Goal: Transaction & Acquisition: Purchase product/service

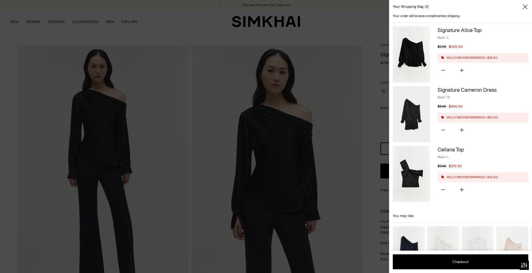
click at [319, 101] on div at bounding box center [266, 136] width 532 height 273
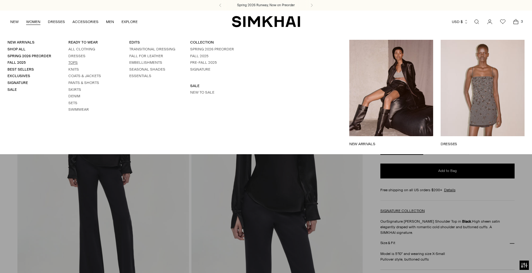
click at [74, 62] on link "Tops" at bounding box center [72, 62] width 9 height 4
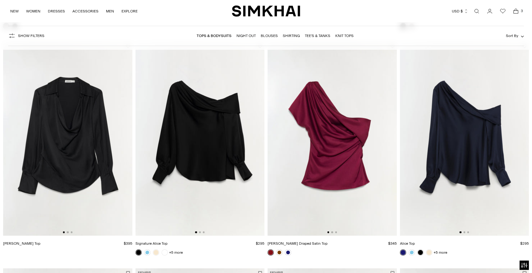
scroll to position [276, 0]
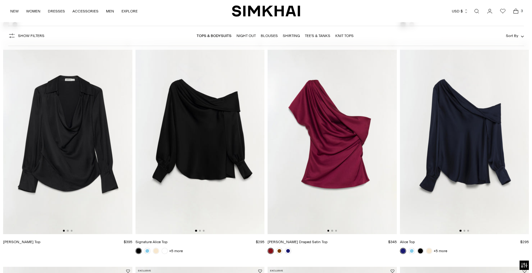
click at [324, 165] on img at bounding box center [332, 137] width 129 height 194
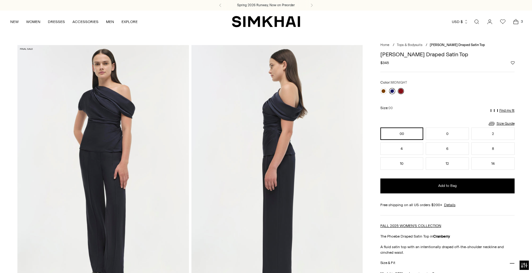
click at [393, 90] on link at bounding box center [392, 91] width 6 height 6
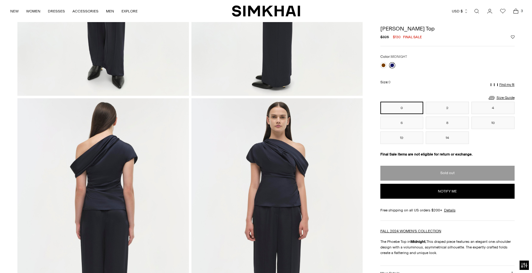
scroll to position [204, 0]
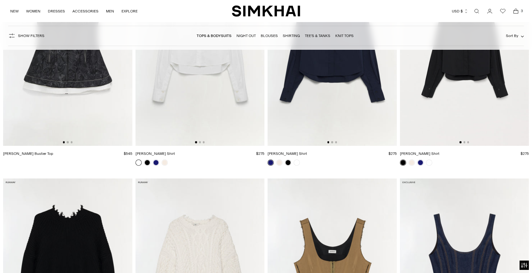
scroll to position [1709, 0]
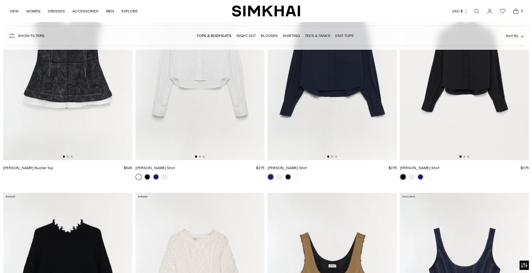
click at [72, 90] on img at bounding box center [67, 63] width 129 height 194
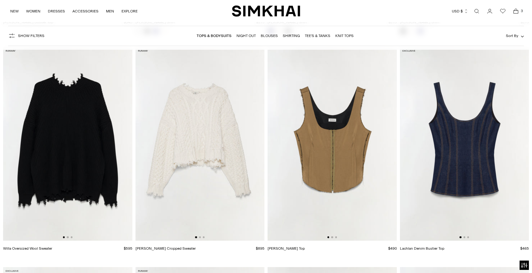
scroll to position [1869, 0]
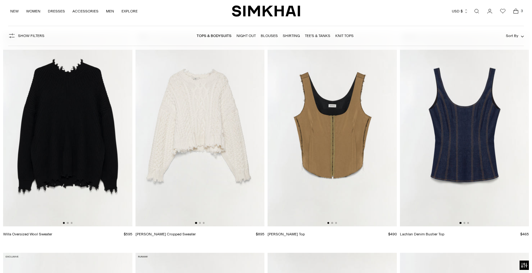
click at [333, 177] on img at bounding box center [332, 130] width 129 height 194
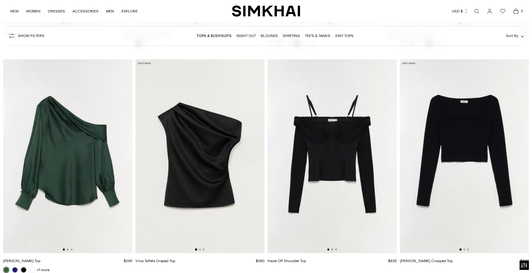
scroll to position [2519, 0]
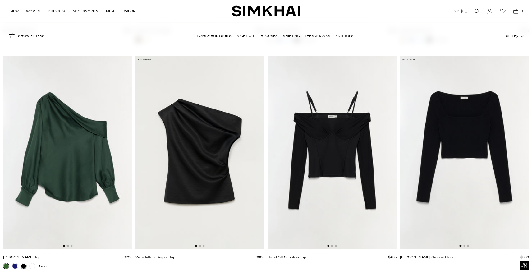
click at [333, 153] on img at bounding box center [332, 153] width 129 height 194
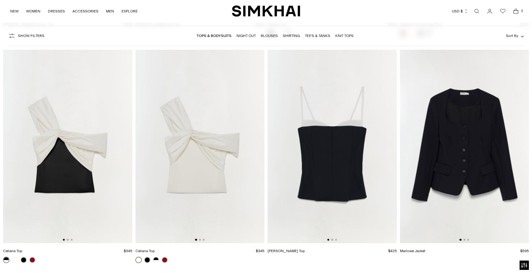
scroll to position [2979, 0]
click at [347, 177] on img at bounding box center [332, 146] width 129 height 194
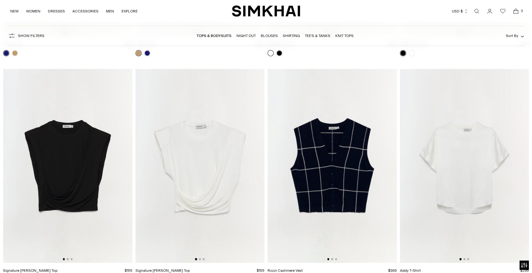
scroll to position [3413, 0]
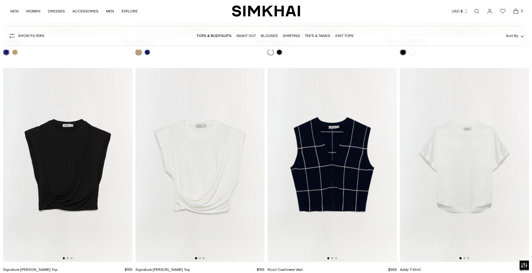
click at [229, 144] on img at bounding box center [200, 165] width 129 height 194
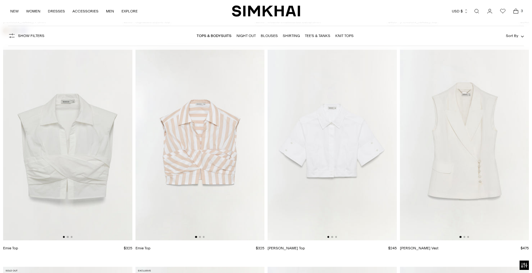
scroll to position [3902, 0]
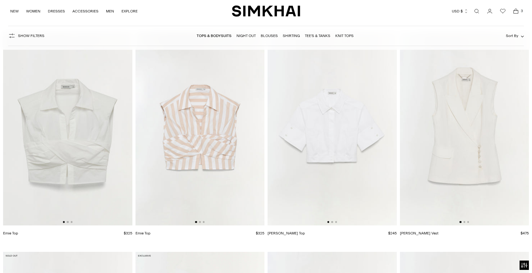
click at [100, 146] on img at bounding box center [67, 129] width 129 height 194
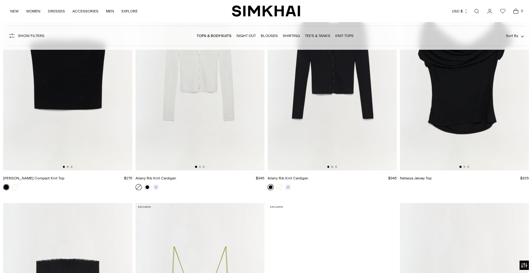
scroll to position [4394, 0]
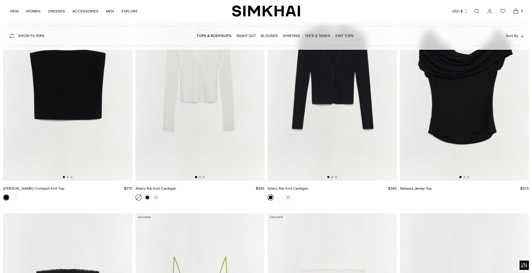
click at [453, 92] on img at bounding box center [464, 84] width 129 height 194
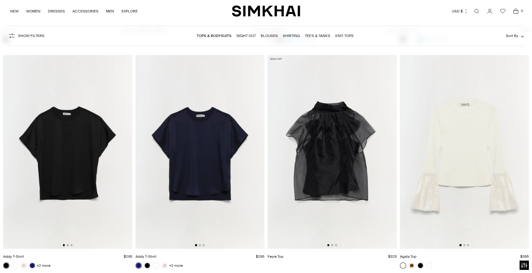
scroll to position [5233, 0]
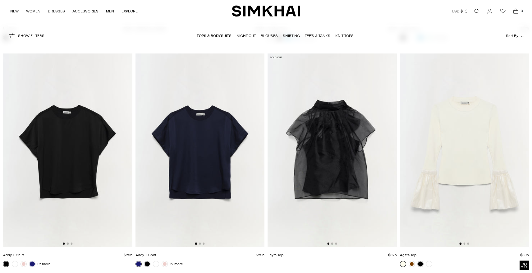
click at [336, 167] on img at bounding box center [332, 150] width 129 height 194
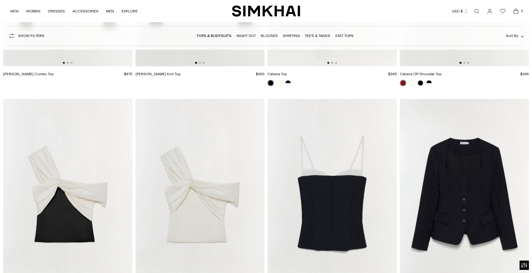
scroll to position [2938, 0]
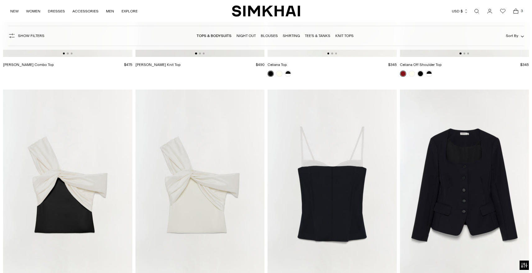
click at [304, 190] on img at bounding box center [332, 187] width 129 height 194
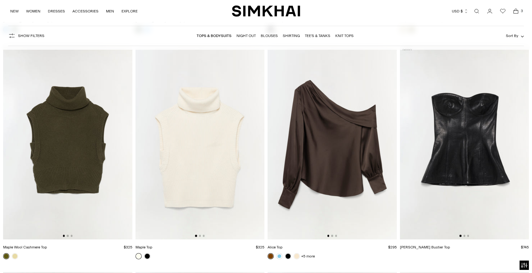
scroll to position [1404, 0]
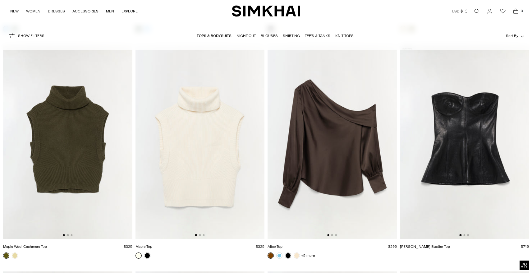
click at [360, 148] on img at bounding box center [332, 142] width 129 height 194
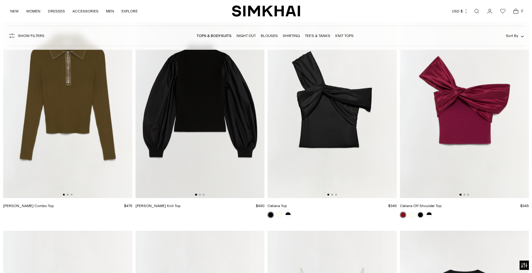
scroll to position [2797, 0]
click at [289, 216] on link at bounding box center [288, 214] width 6 height 6
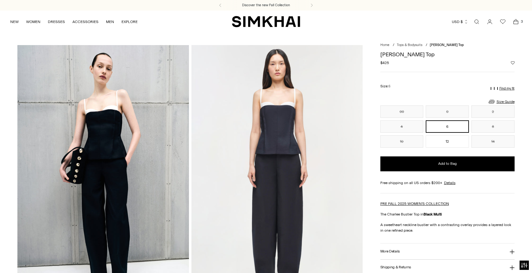
click at [513, 62] on button "Add to Wishlist" at bounding box center [513, 63] width 4 height 4
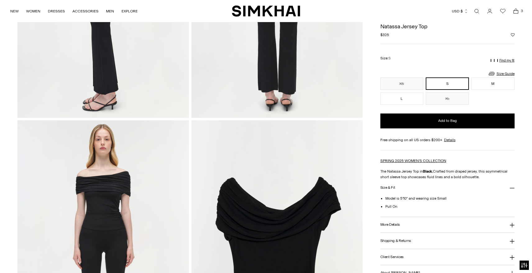
scroll to position [333, 0]
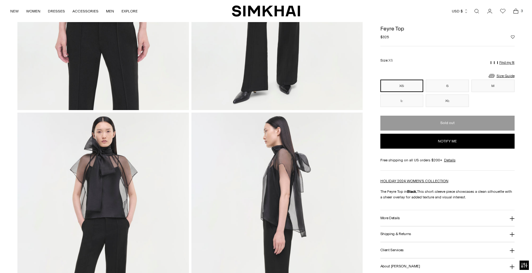
scroll to position [182, 0]
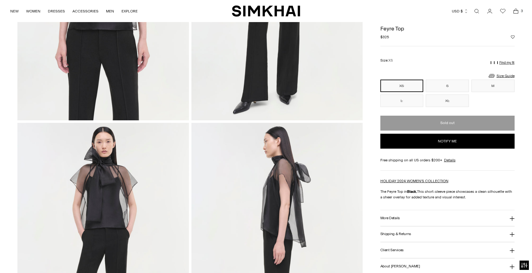
click at [513, 39] on div "Regular price $325 Unit price / per" at bounding box center [448, 37] width 134 height 6
click at [457, 140] on button "Notify me" at bounding box center [448, 141] width 134 height 15
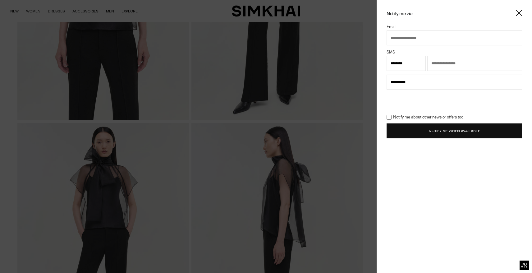
type input "**********"
select select "**********"
click at [448, 132] on button "Notify Me When Available" at bounding box center [455, 130] width 136 height 15
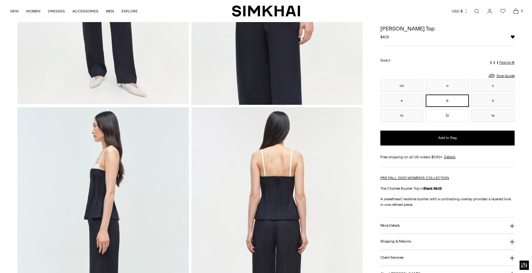
scroll to position [455, 0]
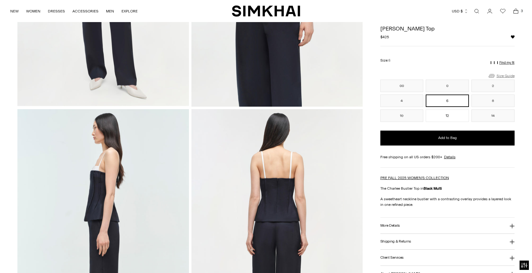
click at [509, 75] on link "Size Guide" at bounding box center [501, 76] width 27 height 8
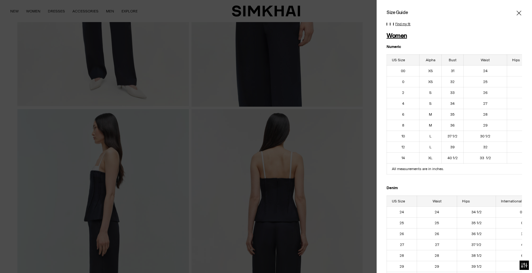
click at [519, 12] on icon "Close" at bounding box center [519, 13] width 5 height 5
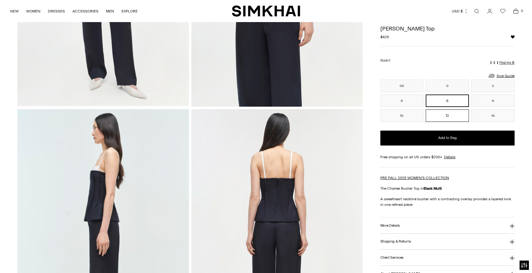
click at [453, 117] on button "12" at bounding box center [447, 115] width 43 height 12
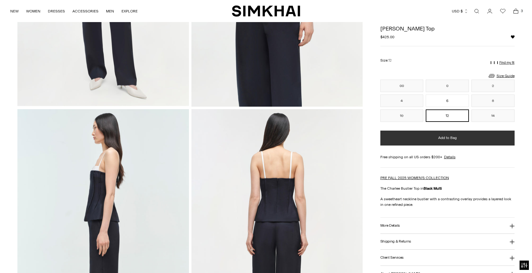
click at [447, 140] on span "Add to Bag" at bounding box center [447, 137] width 19 height 5
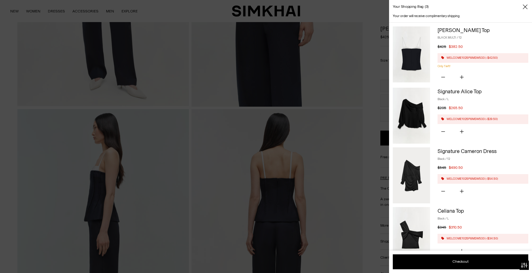
click at [160, 50] on div at bounding box center [266, 136] width 532 height 273
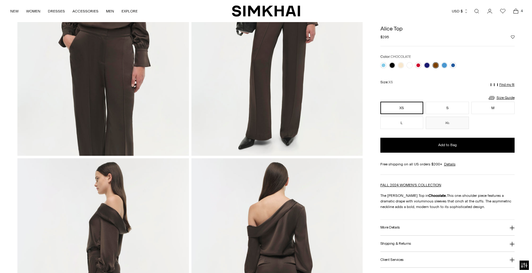
scroll to position [89, 0]
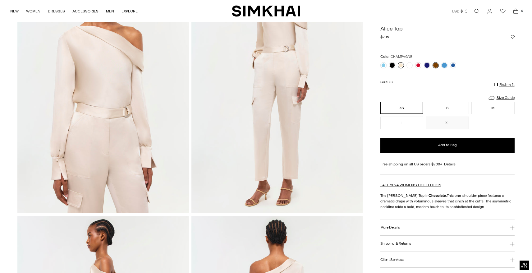
click at [400, 65] on link at bounding box center [401, 65] width 6 height 6
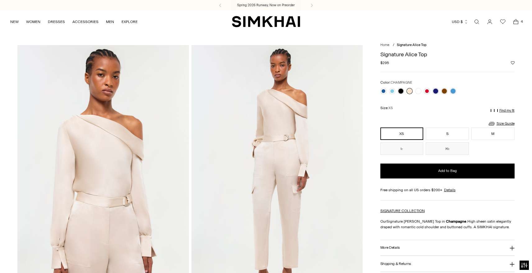
click at [395, 245] on button "More Details" at bounding box center [448, 248] width 134 height 16
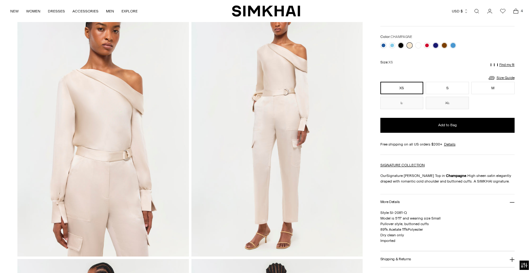
scroll to position [35, 0]
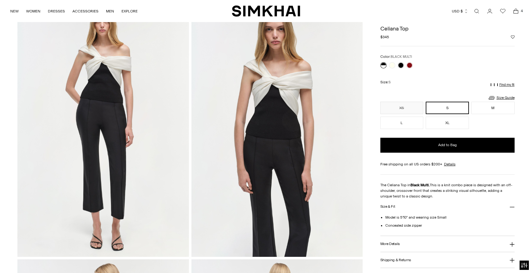
scroll to position [18, 0]
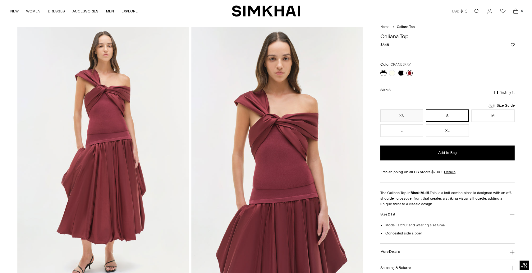
click at [410, 72] on link at bounding box center [410, 73] width 6 height 6
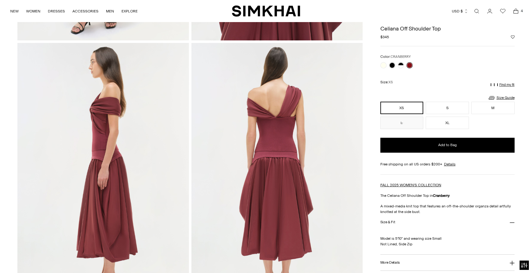
scroll to position [261, 0]
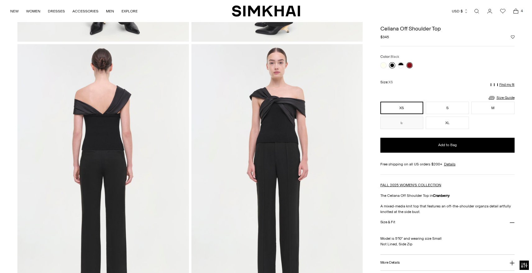
click at [393, 65] on link at bounding box center [392, 65] width 6 height 6
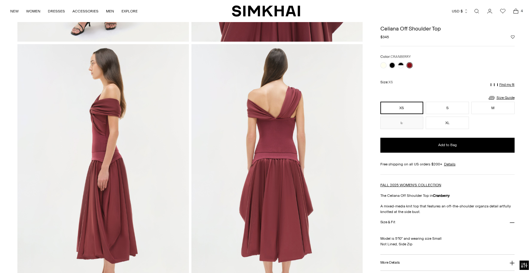
click at [410, 65] on link at bounding box center [410, 65] width 6 height 6
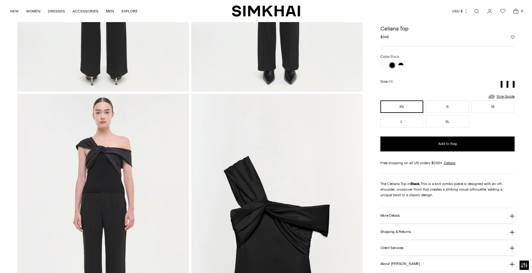
scroll to position [475, 0]
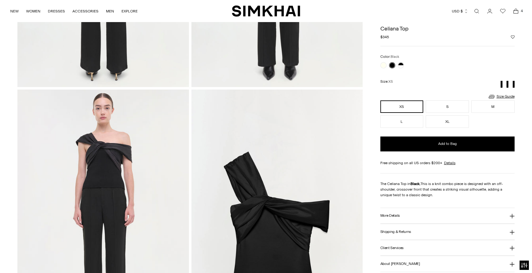
click at [381, 215] on h3 "More Details" at bounding box center [391, 216] width 20 height 4
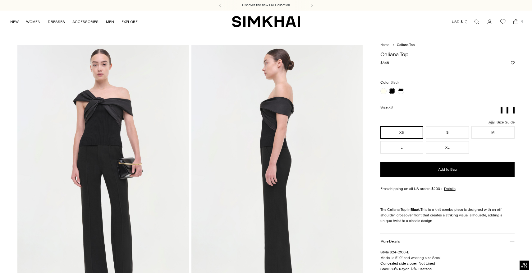
scroll to position [0, 0]
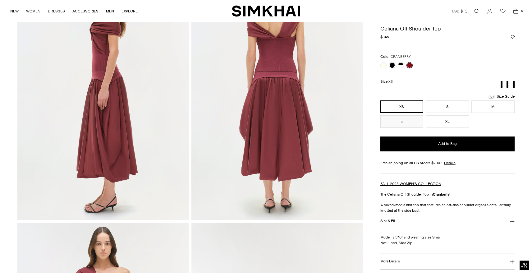
scroll to position [341, 0]
click at [514, 221] on icon at bounding box center [512, 221] width 5 height 0
click at [514, 221] on icon at bounding box center [512, 221] width 5 height 5
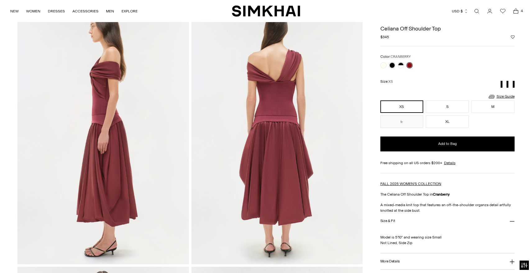
scroll to position [282, 0]
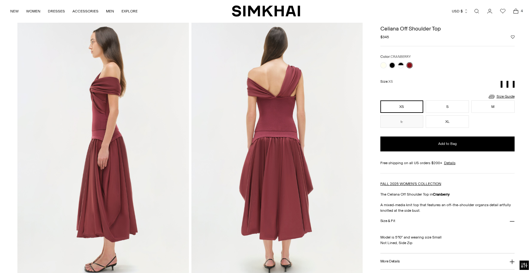
click at [515, 12] on icon "Open cart modal" at bounding box center [516, 11] width 9 height 6
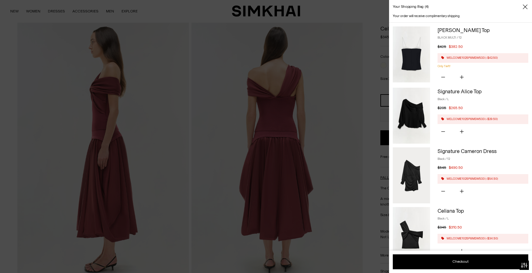
scroll to position [0, 0]
click at [331, 80] on div at bounding box center [266, 136] width 532 height 273
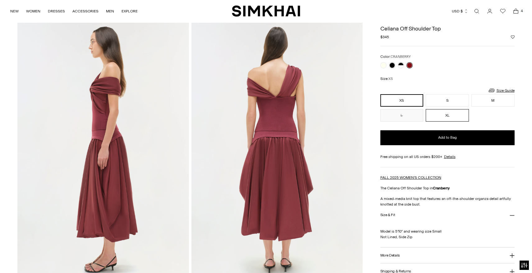
click at [448, 116] on button "XL" at bounding box center [447, 115] width 43 height 12
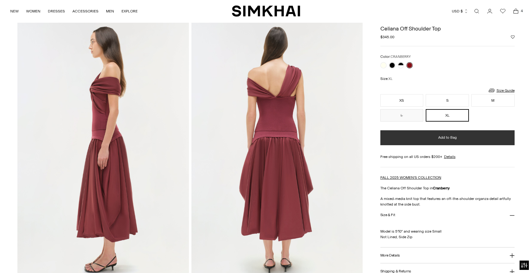
click at [449, 136] on span "Add to Bag" at bounding box center [447, 137] width 19 height 5
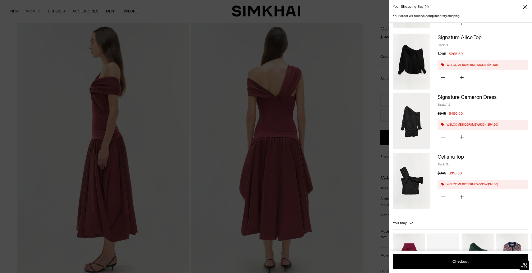
scroll to position [116, 0]
click at [354, 114] on div at bounding box center [266, 136] width 532 height 273
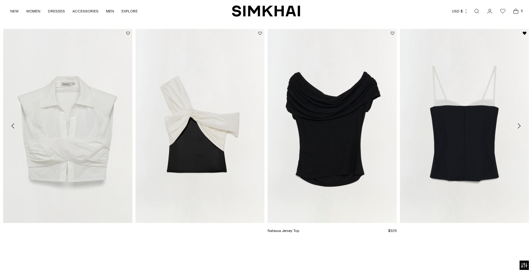
scroll to position [839, 0]
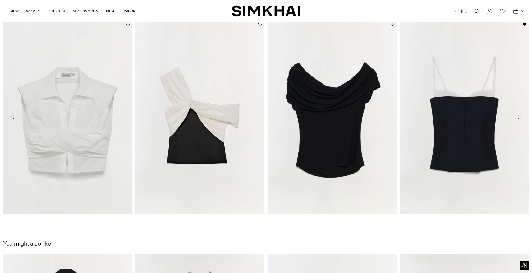
click at [520, 115] on icon "Move to next carousel slide" at bounding box center [519, 116] width 7 height 7
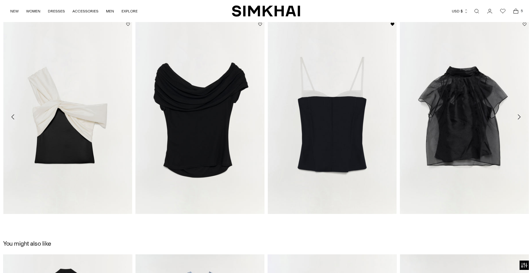
click at [520, 115] on icon "Move to next carousel slide" at bounding box center [519, 116] width 7 height 7
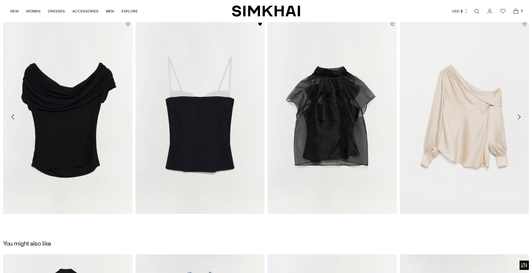
click at [520, 115] on icon "Move to next carousel slide" at bounding box center [519, 116] width 7 height 7
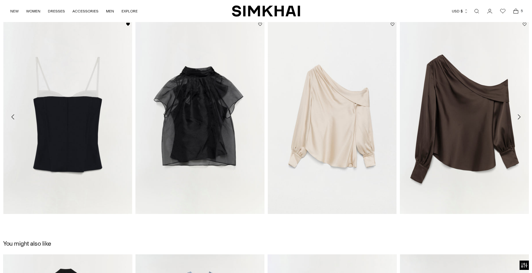
click at [520, 115] on icon "Move to next carousel slide" at bounding box center [519, 116] width 7 height 7
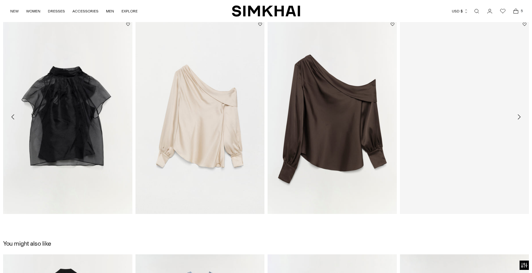
click at [520, 115] on icon "Move to next carousel slide" at bounding box center [519, 116] width 7 height 7
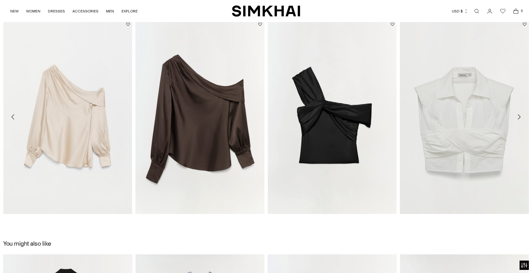
click at [520, 115] on icon "Move to next carousel slide" at bounding box center [519, 116] width 7 height 7
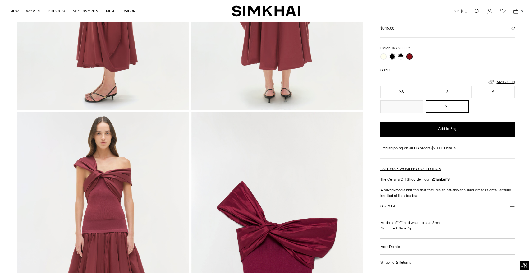
scroll to position [425, 0]
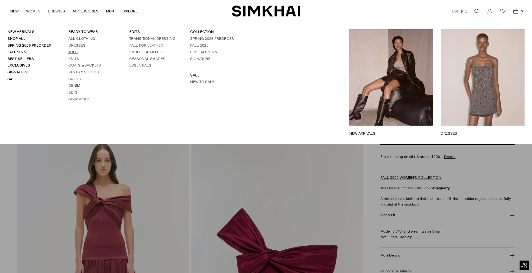
click at [71, 50] on link "Tops" at bounding box center [72, 52] width 9 height 4
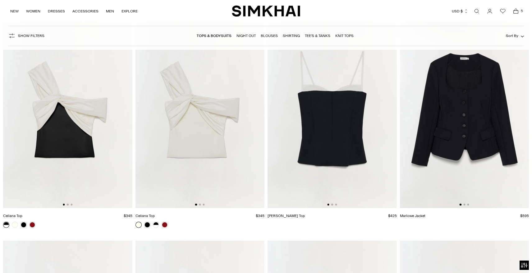
scroll to position [3014, 0]
click at [466, 117] on img at bounding box center [464, 111] width 129 height 194
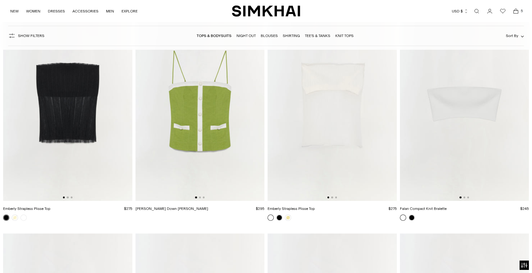
scroll to position [4601, 0]
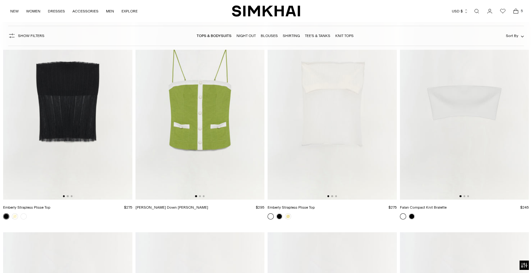
click at [71, 90] on img at bounding box center [67, 103] width 129 height 194
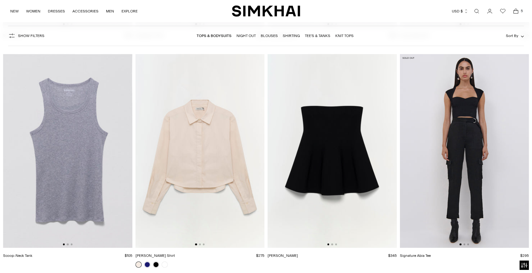
scroll to position [5651, 0]
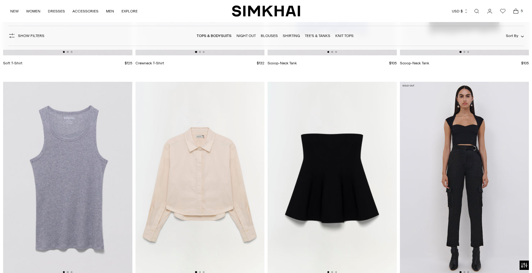
click at [249, 35] on link "Night Out" at bounding box center [246, 36] width 19 height 4
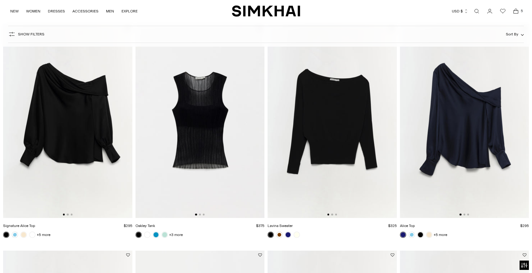
scroll to position [69, 0]
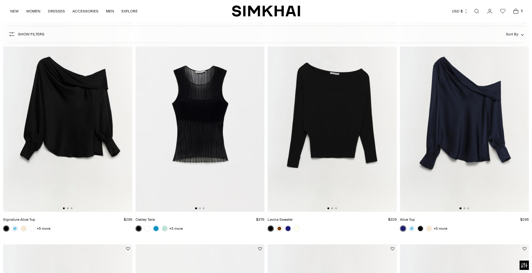
click at [203, 134] on img at bounding box center [200, 115] width 129 height 194
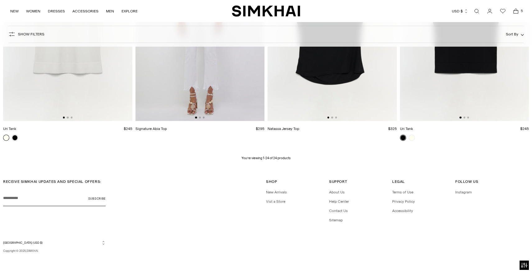
scroll to position [1292, 0]
